Goal: Task Accomplishment & Management: Manage account settings

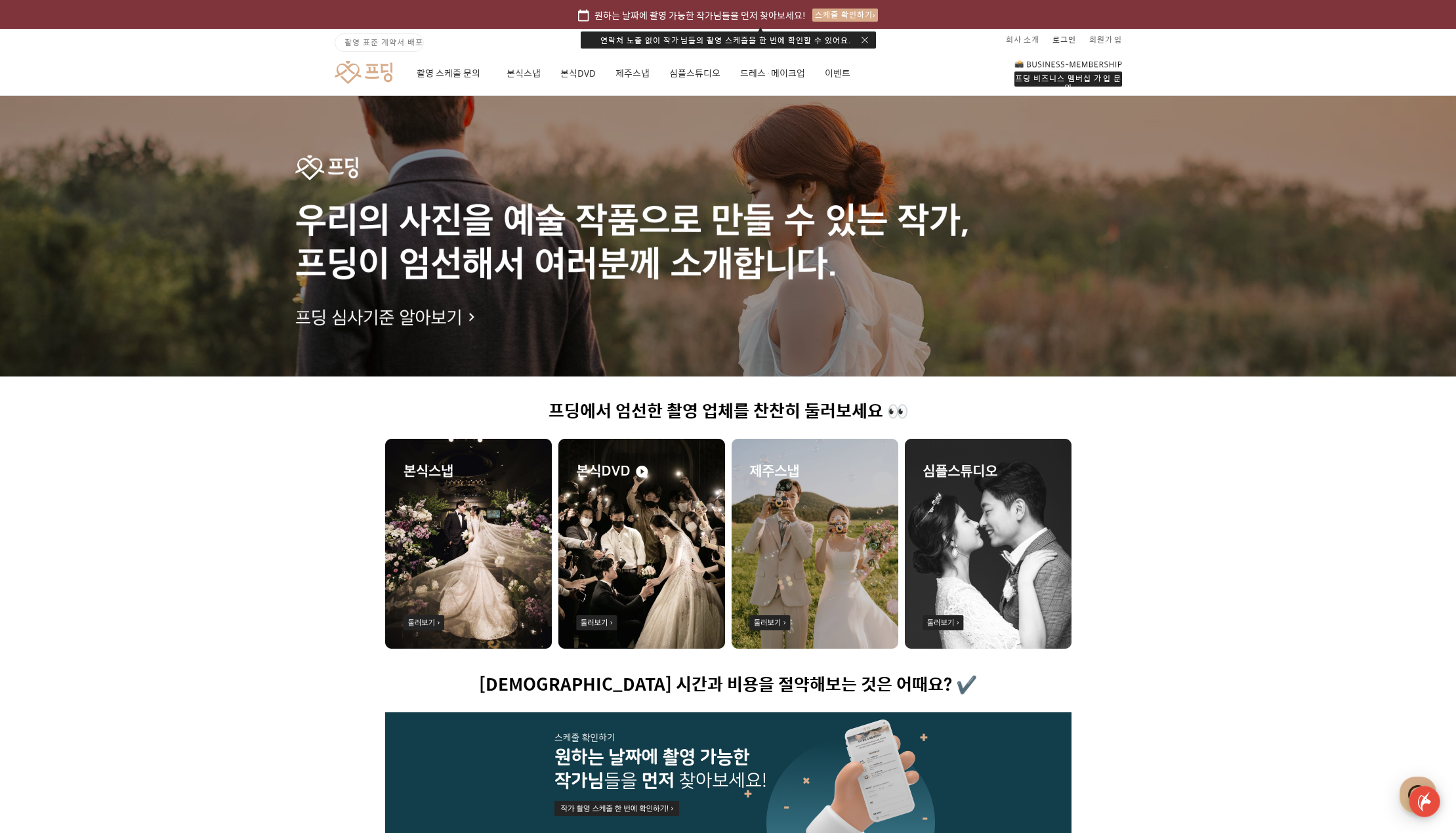
click at [1066, 34] on link "로그인" at bounding box center [1064, 39] width 24 height 21
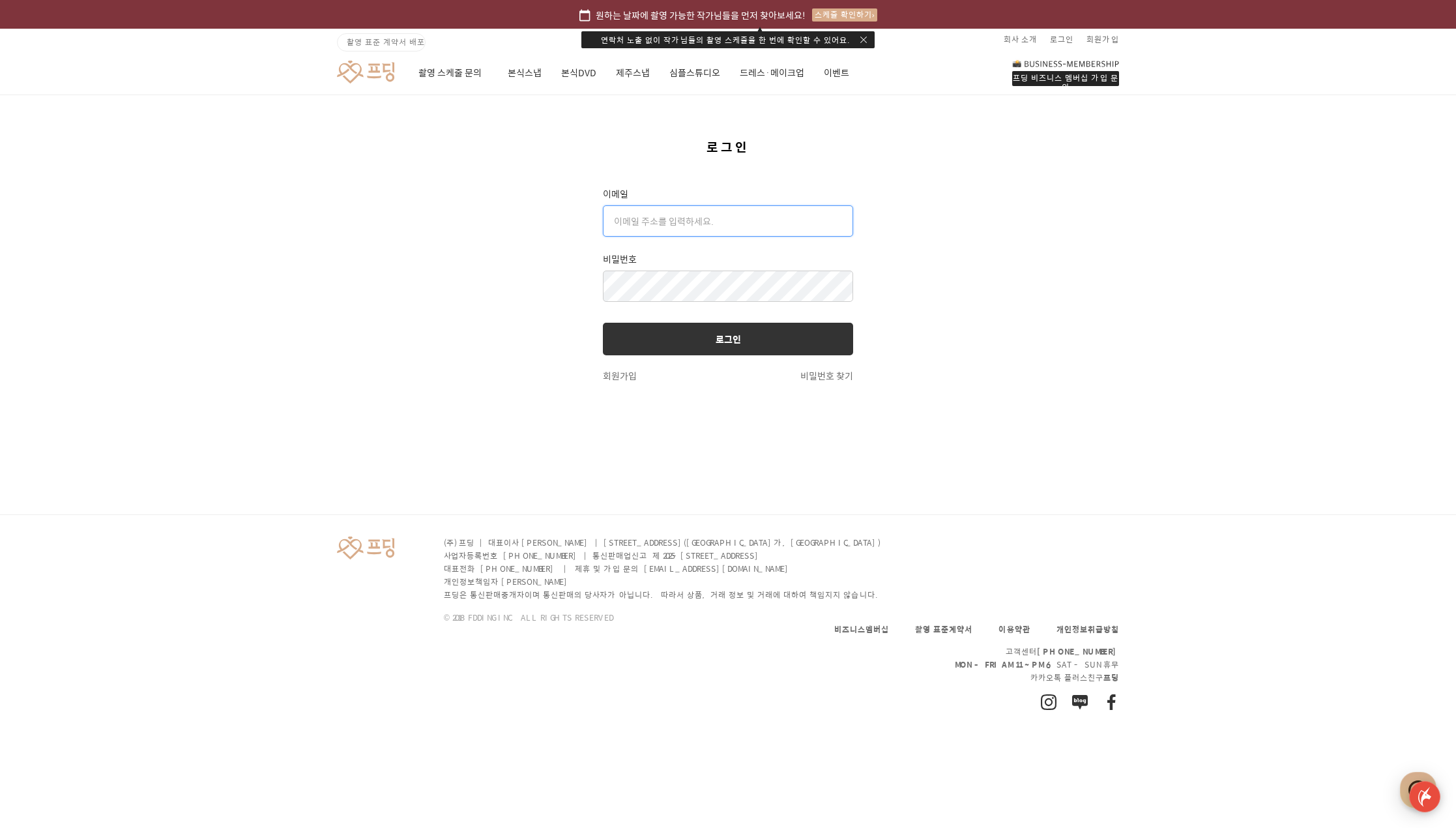
click at [698, 222] on input "text" at bounding box center [728, 221] width 250 height 31
type input "[EMAIL_ADDRESS][DOMAIN_NAME]"
click at [742, 348] on button "로그인" at bounding box center [728, 339] width 250 height 32
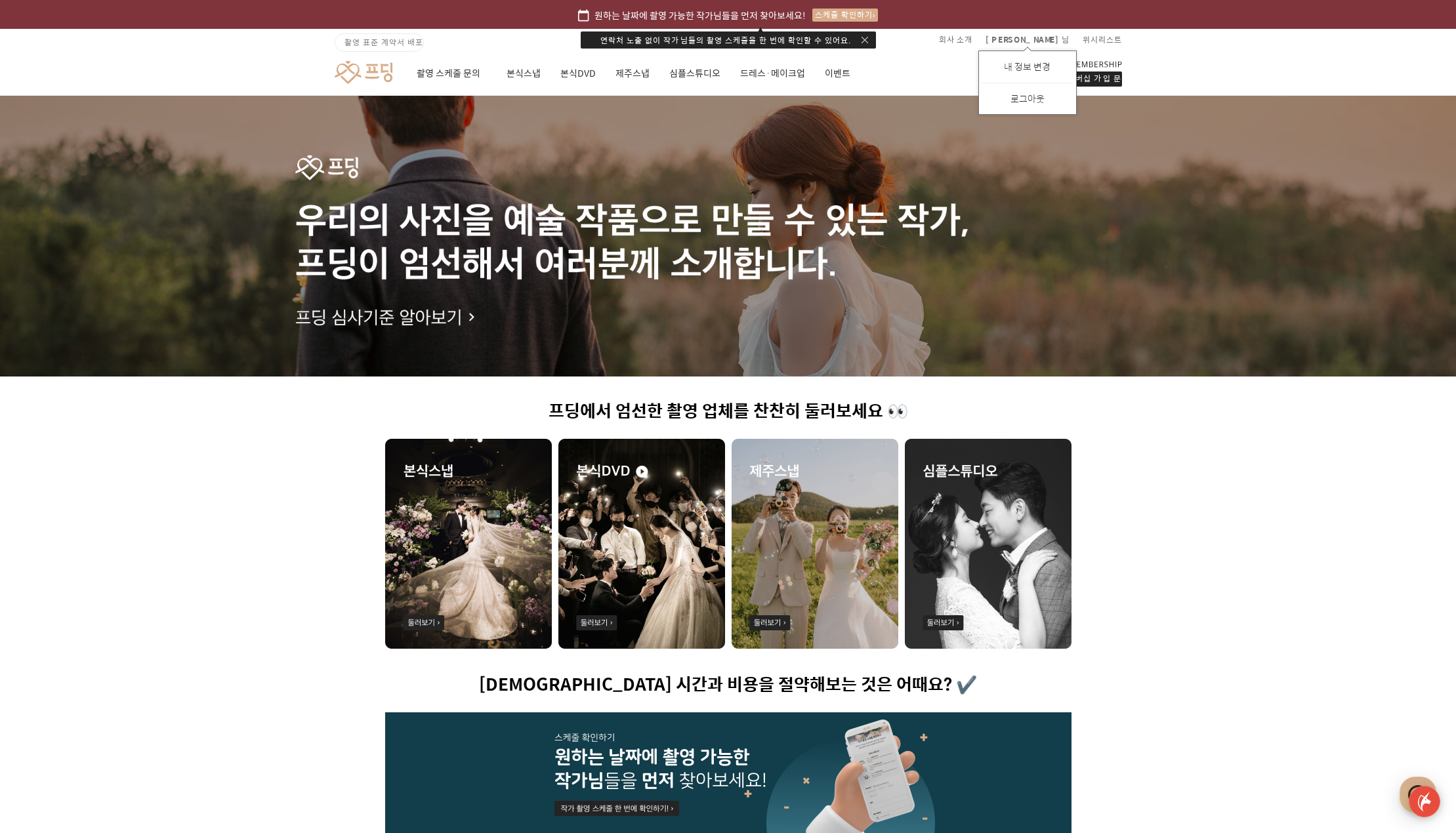
click at [1050, 68] on link "내 정보 변경" at bounding box center [1027, 65] width 47 height 14
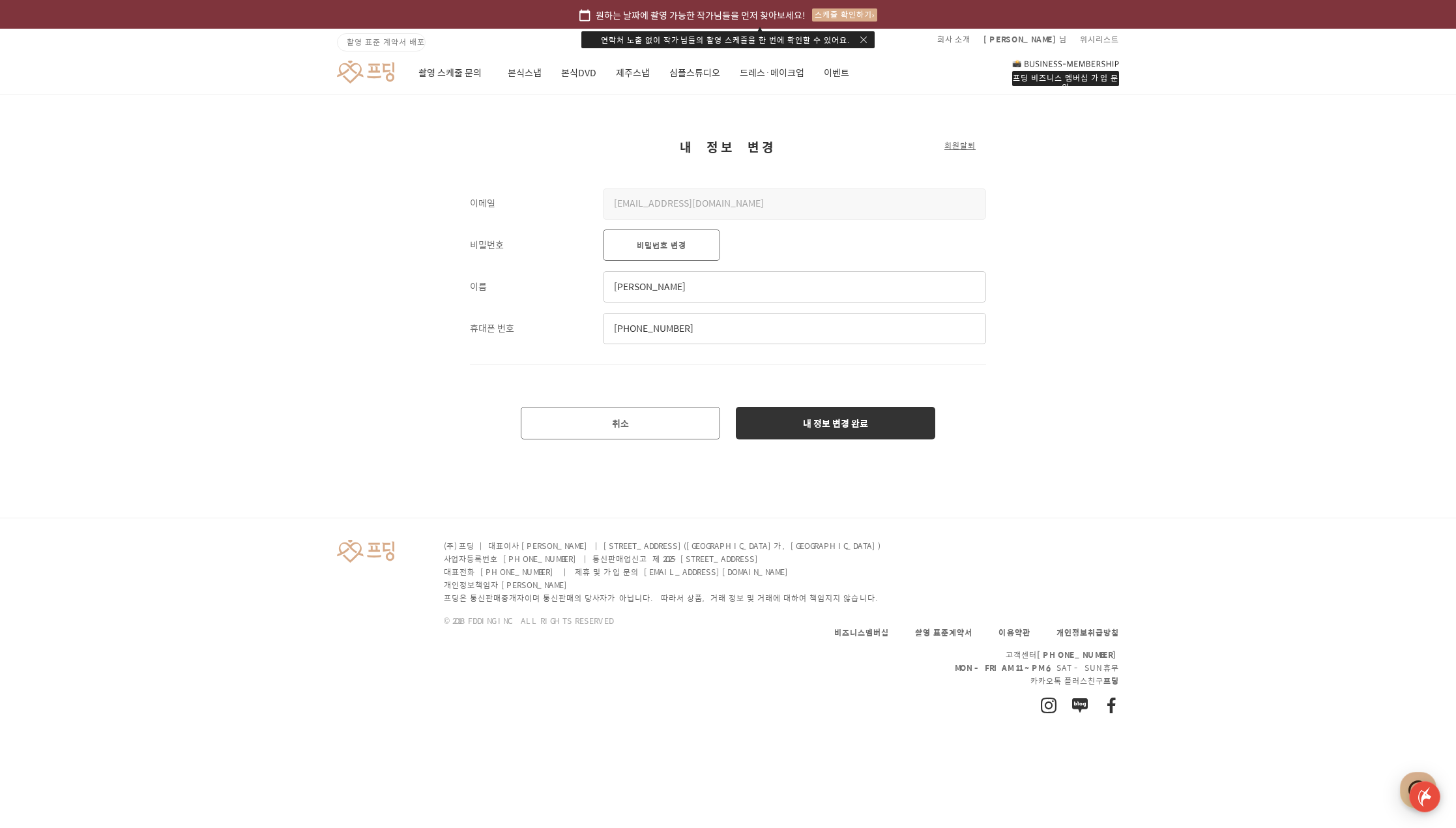
click at [959, 143] on button "회원탈퇴" at bounding box center [960, 146] width 31 height 12
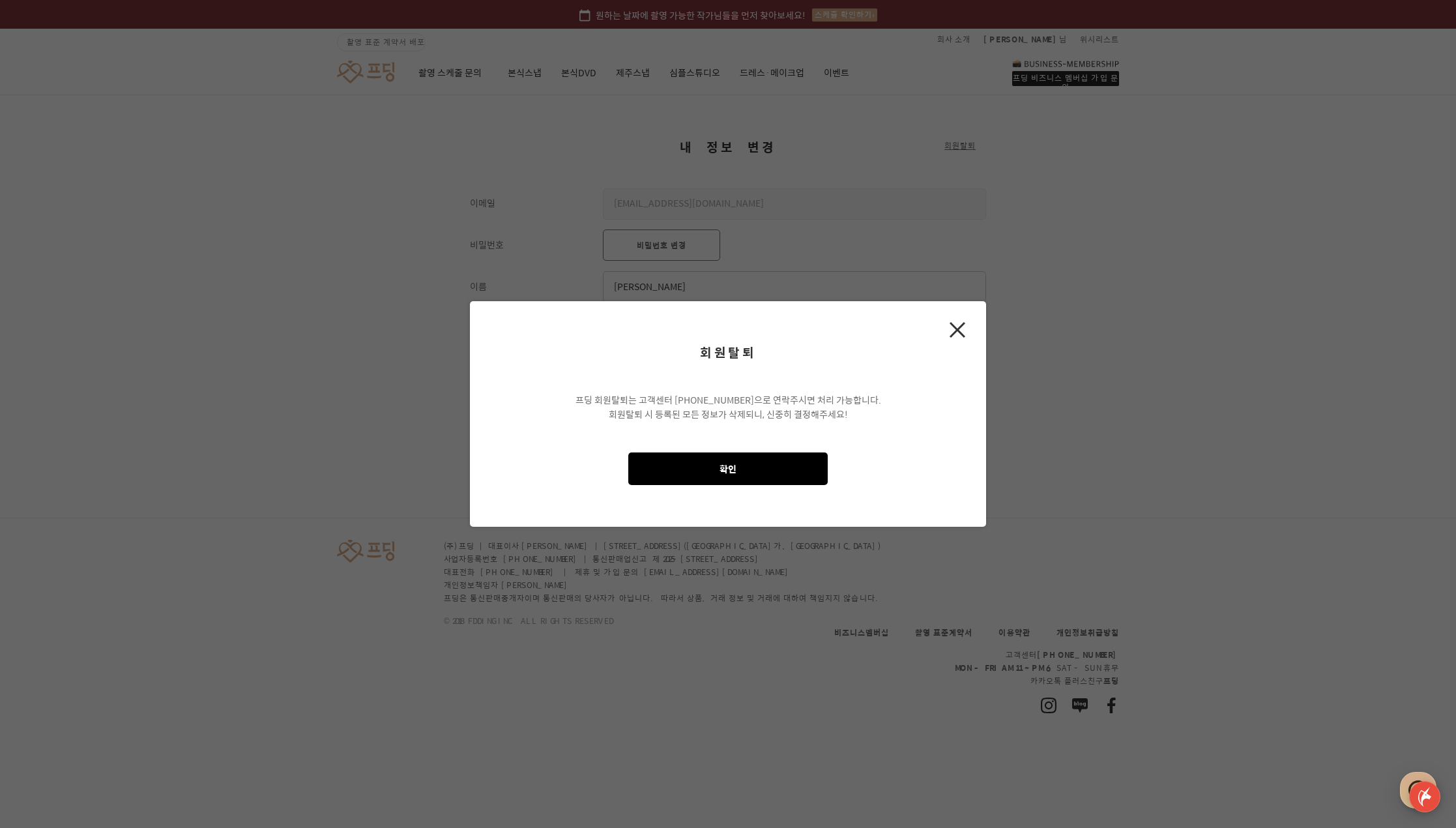
click at [777, 465] on button "확인" at bounding box center [728, 469] width 199 height 32
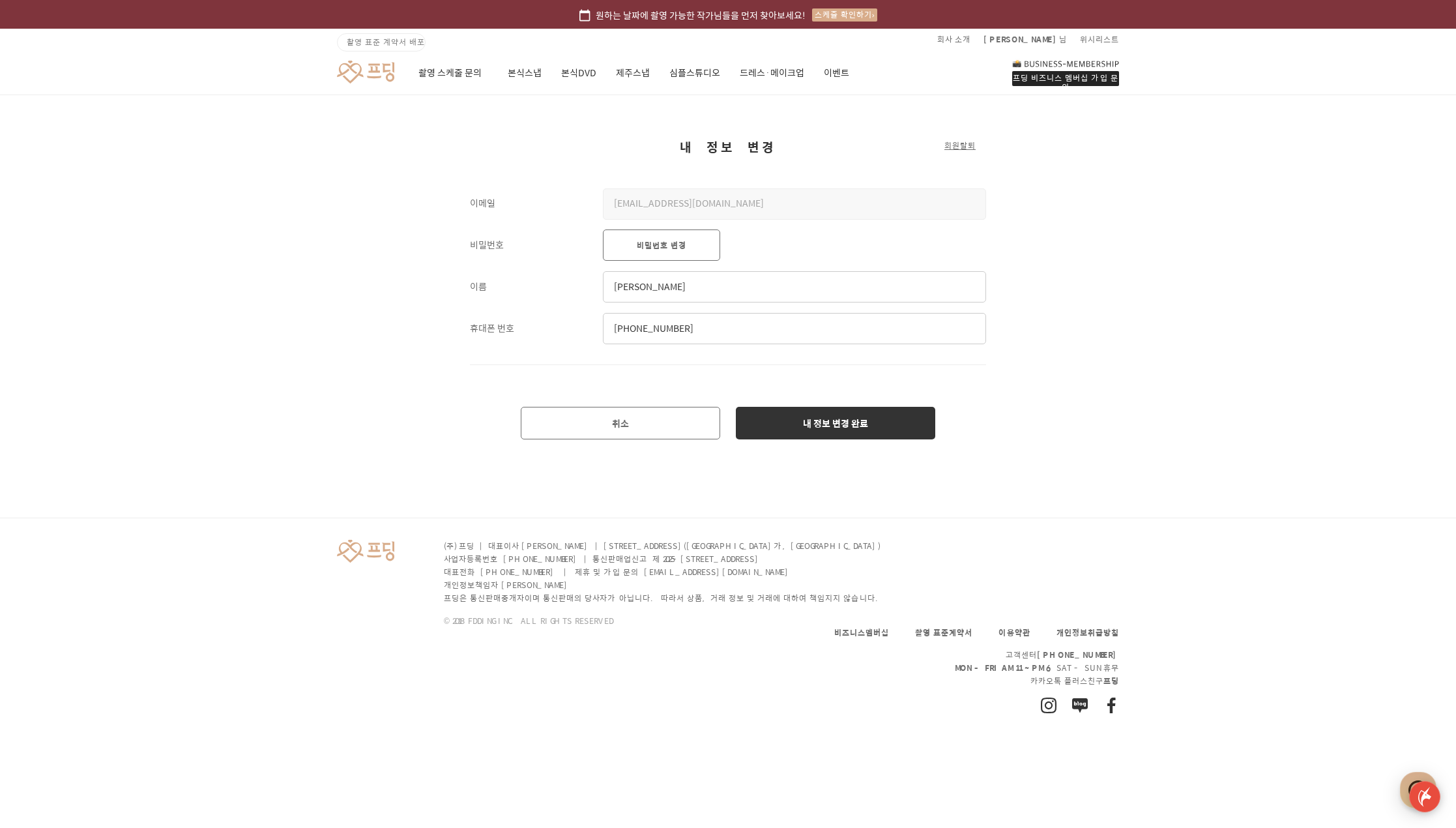
click at [964, 148] on button "회원탈퇴" at bounding box center [960, 146] width 31 height 12
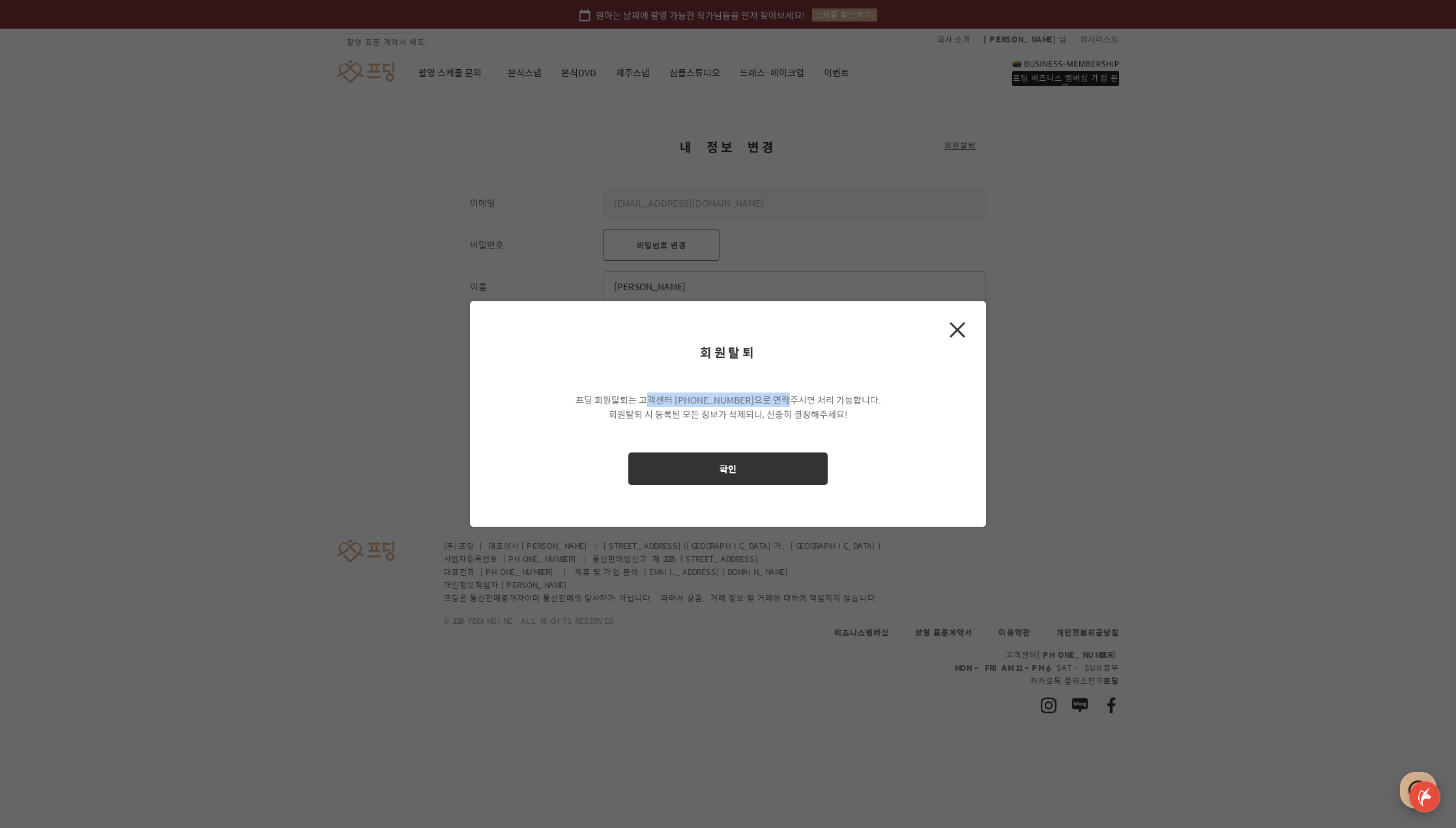
drag, startPoint x: 729, startPoint y: 395, endPoint x: 803, endPoint y: 394, distance: 74.0
click at [796, 395] on p "프딩 회원탈퇴는 고객센터 [PHONE_NUMBER]으로 연락주시면 처리 가능합니다." at bounding box center [727, 399] width 414 height 14
click at [920, 377] on div "회원탈퇴 프딩 회원탈퇴는 고객센터 [PHONE_NUMBER]으로 연락주시면 처리 가능합니다. 회원탈퇴 시 등록된 모든 정보가 삭제되니, 신중히…" at bounding box center [728, 414] width 516 height 142
drag, startPoint x: 956, startPoint y: 333, endPoint x: 905, endPoint y: 298, distance: 61.9
click at [951, 331] on button at bounding box center [957, 329] width 16 height 16
